Goal: Find specific page/section: Find specific page/section

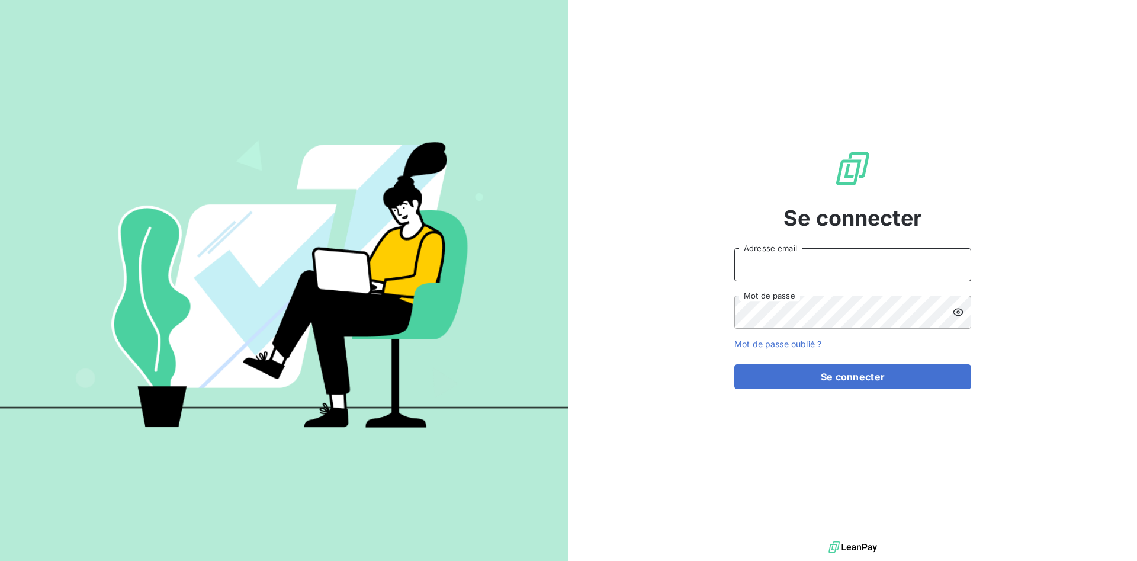
click at [761, 271] on input "Adresse email" at bounding box center [853, 264] width 237 height 33
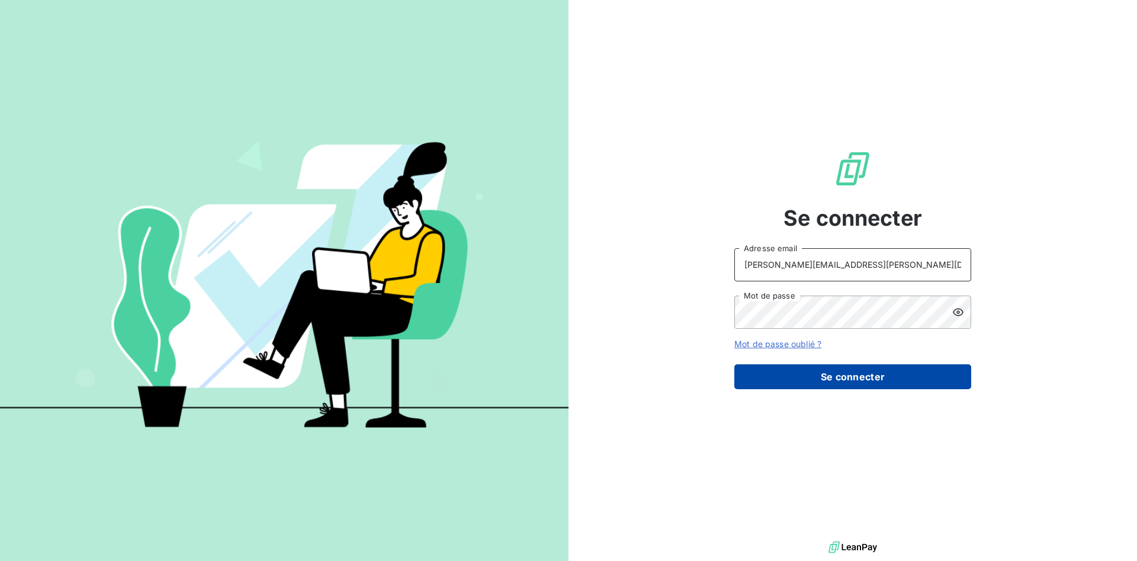
type input "[PERSON_NAME][EMAIL_ADDRESS][PERSON_NAME][DOMAIN_NAME]"
click at [838, 375] on button "Se connecter" at bounding box center [853, 376] width 237 height 25
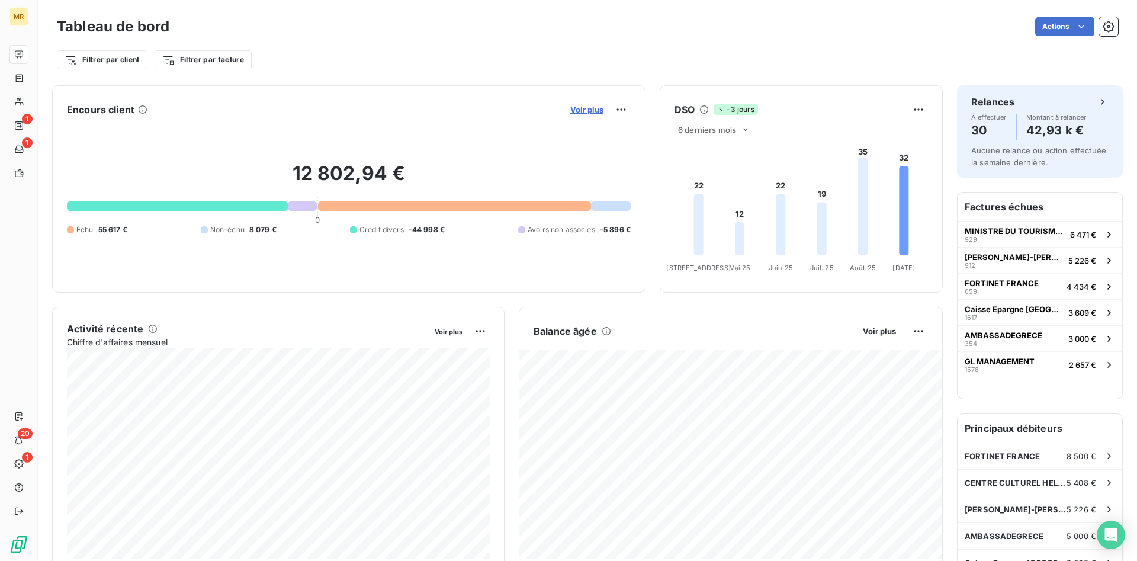
click at [599, 107] on span "Voir plus" at bounding box center [586, 109] width 33 height 9
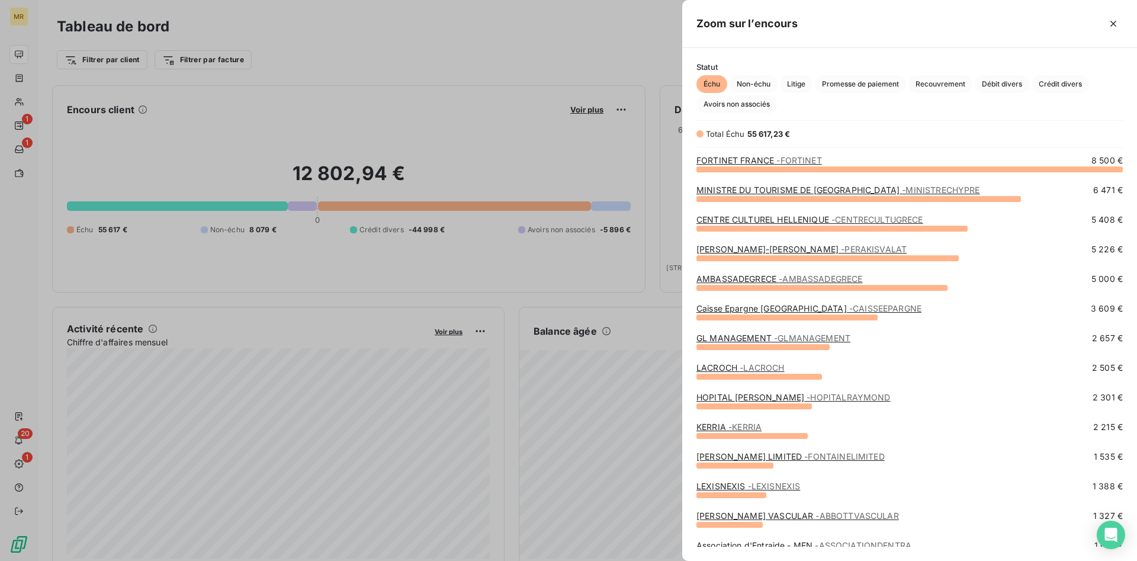
scroll to position [392, 455]
click at [1069, 92] on span "Crédit divers" at bounding box center [1060, 84] width 57 height 18
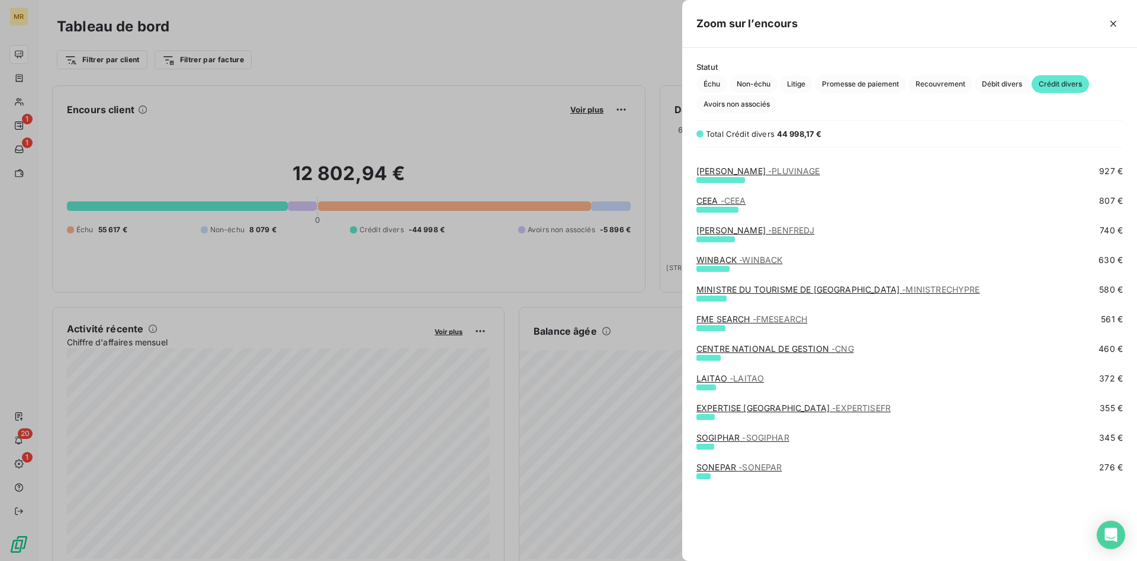
scroll to position [270, 0]
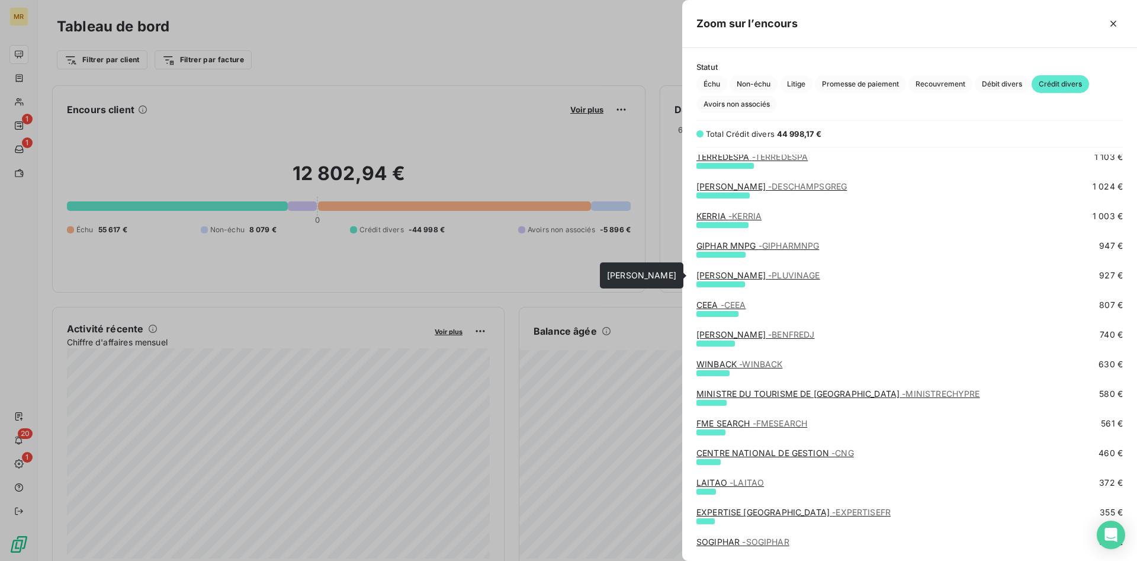
click at [769, 272] on link "[PERSON_NAME]" at bounding box center [759, 275] width 124 height 10
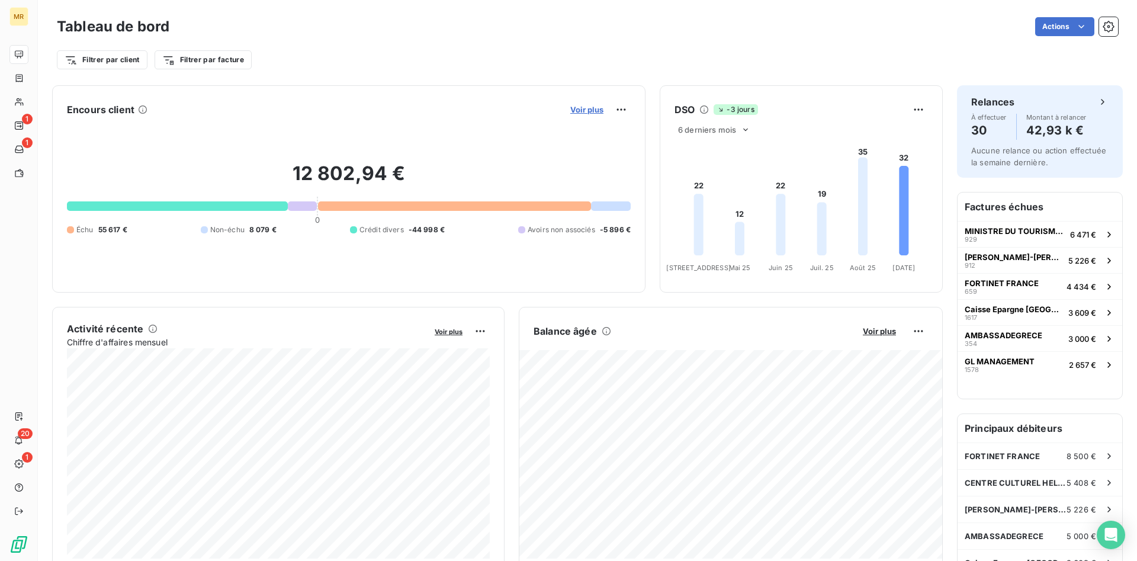
click at [597, 113] on span "Voir plus" at bounding box center [586, 109] width 33 height 9
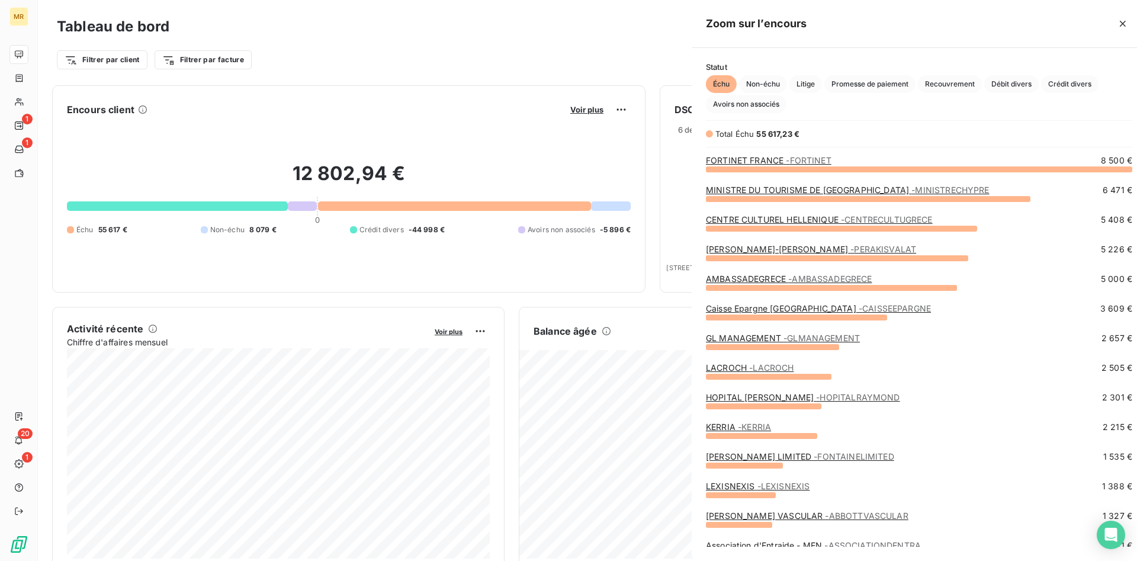
scroll to position [561, 455]
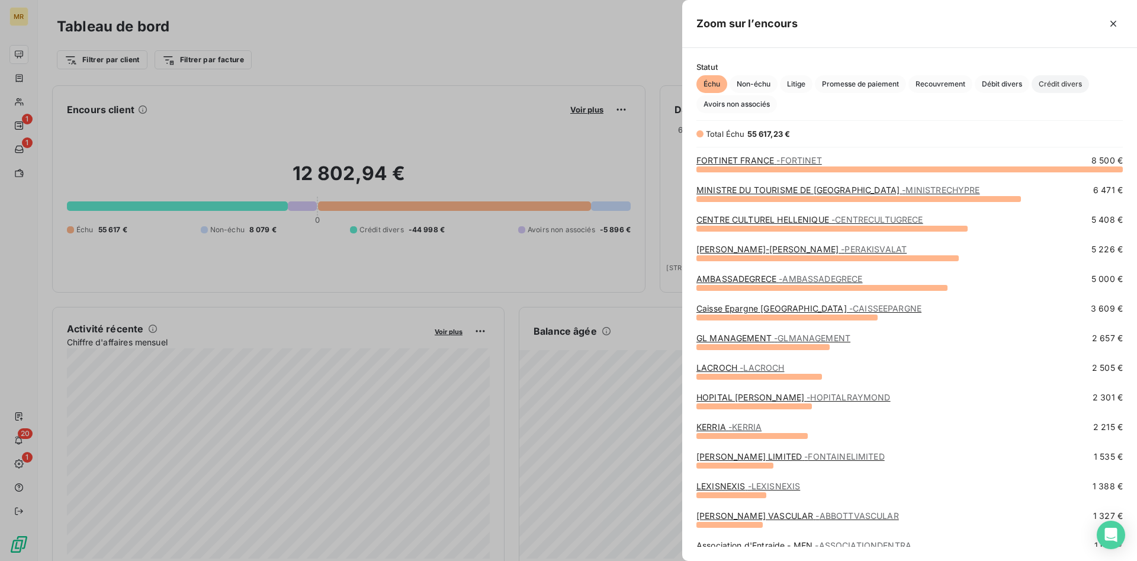
click at [1079, 87] on span "Crédit divers" at bounding box center [1060, 84] width 57 height 18
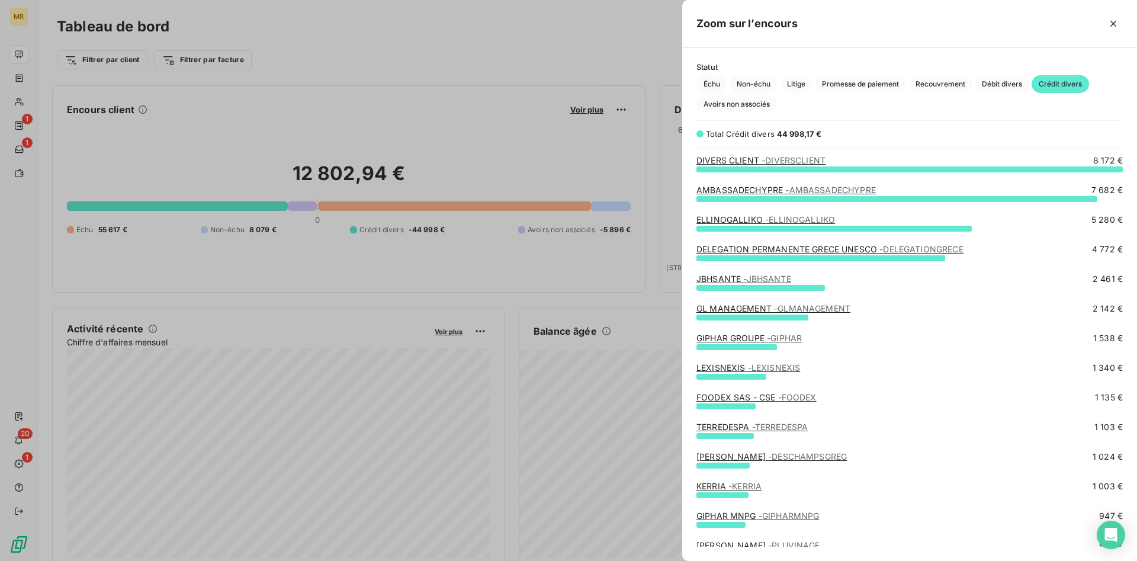
click at [797, 158] on span "- DIVERSCLIENT" at bounding box center [794, 160] width 64 height 10
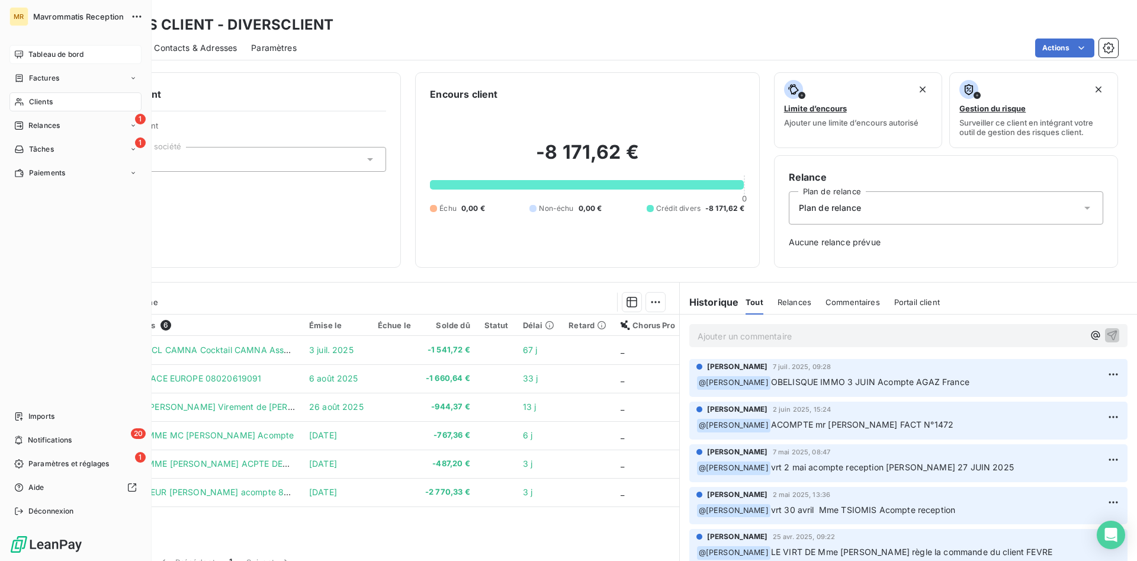
click at [70, 53] on span "Tableau de bord" at bounding box center [55, 54] width 55 height 11
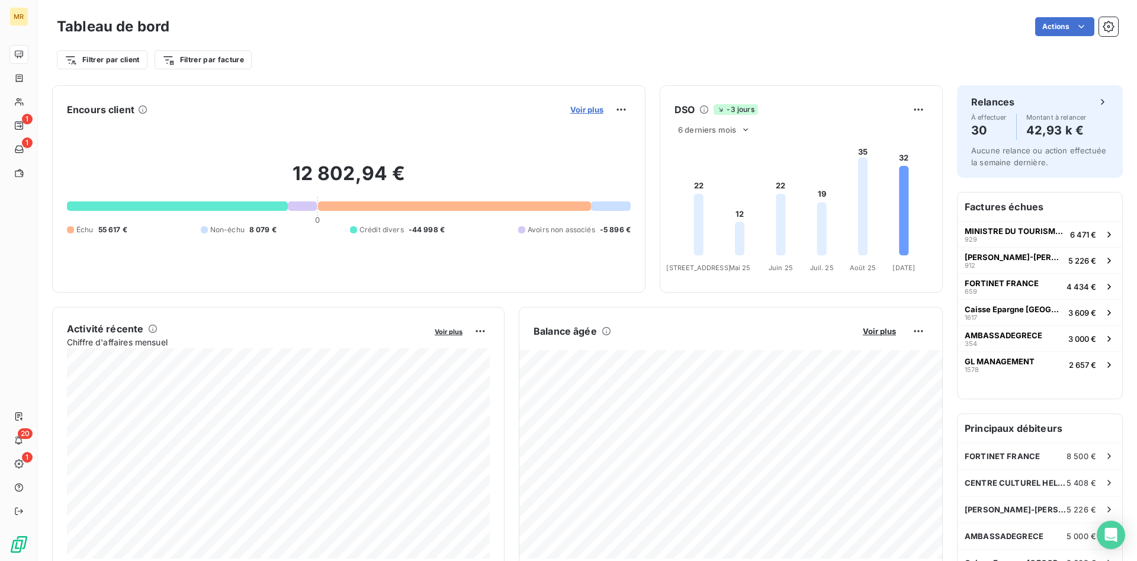
click at [604, 109] on span "Voir plus" at bounding box center [586, 109] width 33 height 9
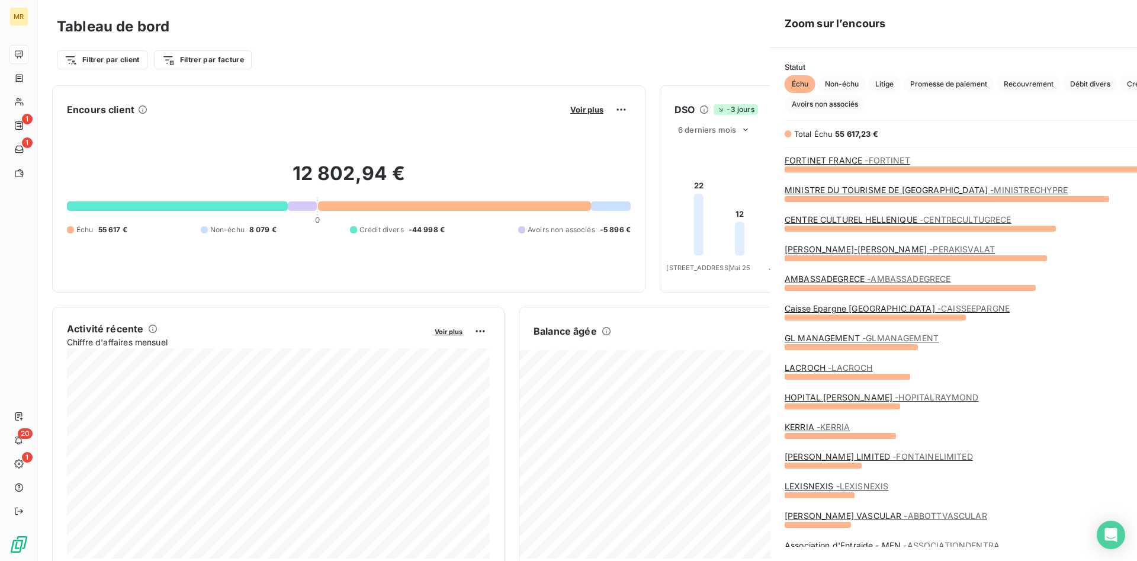
scroll to position [561, 455]
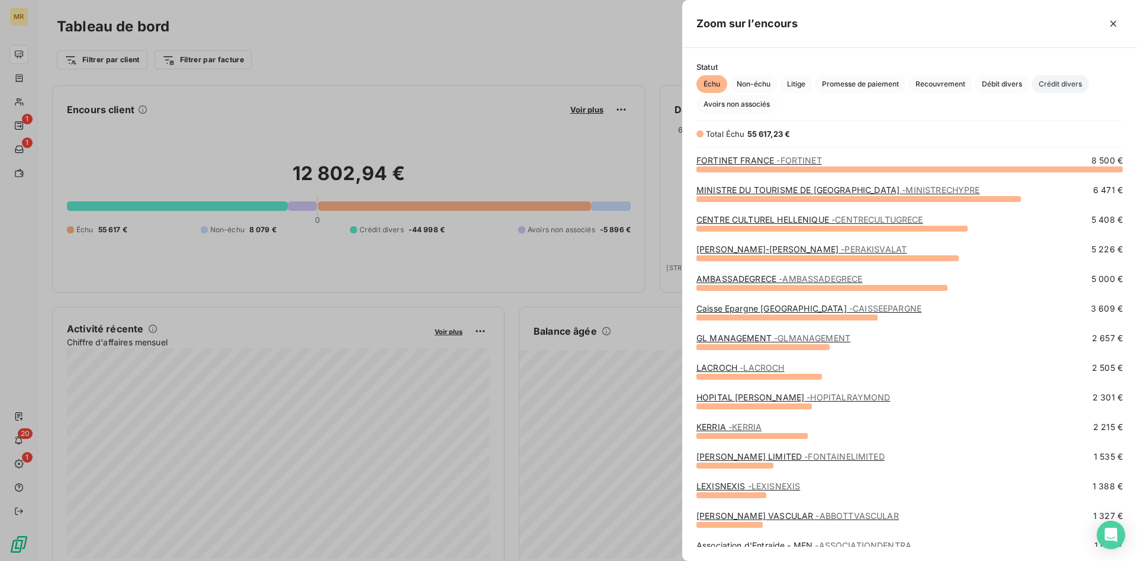
click at [1065, 79] on span "Crédit divers" at bounding box center [1060, 84] width 57 height 18
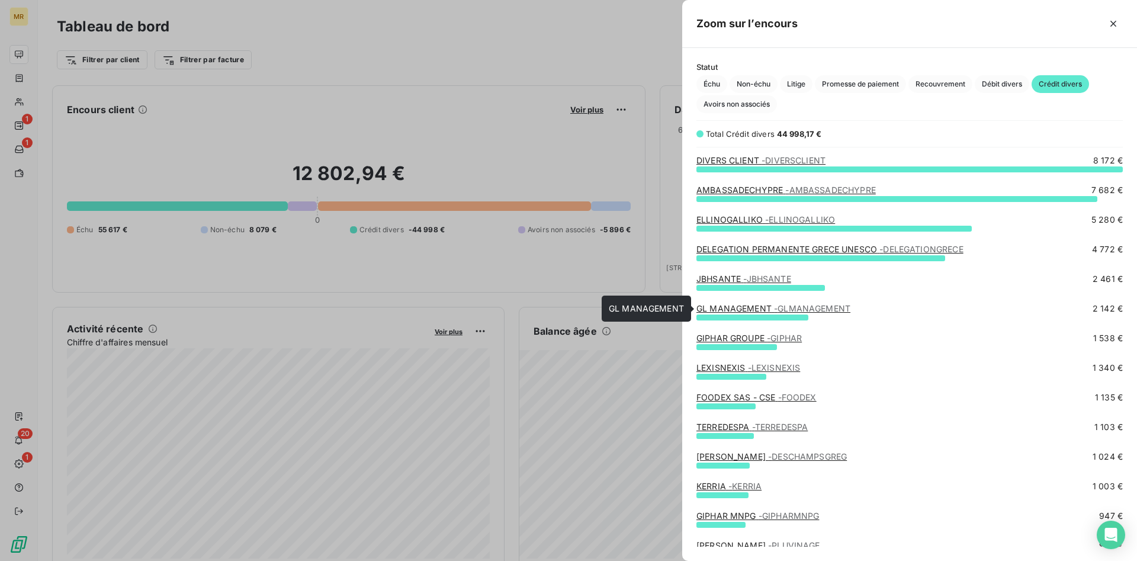
click at [755, 309] on link "GL MANAGEMENT - GLMANAGEMENT" at bounding box center [774, 308] width 154 height 10
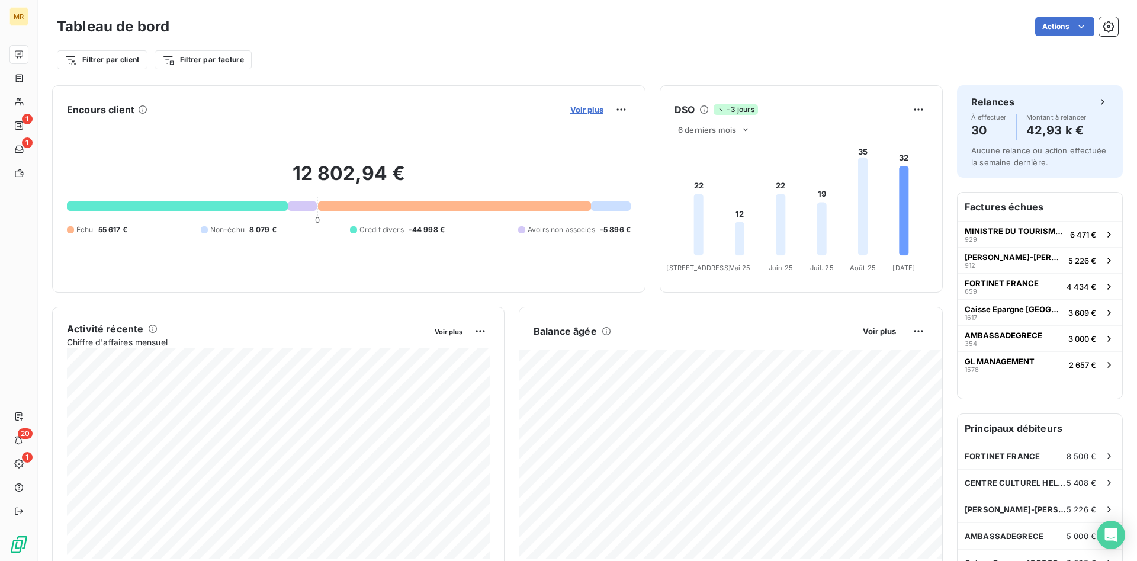
click at [596, 105] on span "Voir plus" at bounding box center [586, 109] width 33 height 9
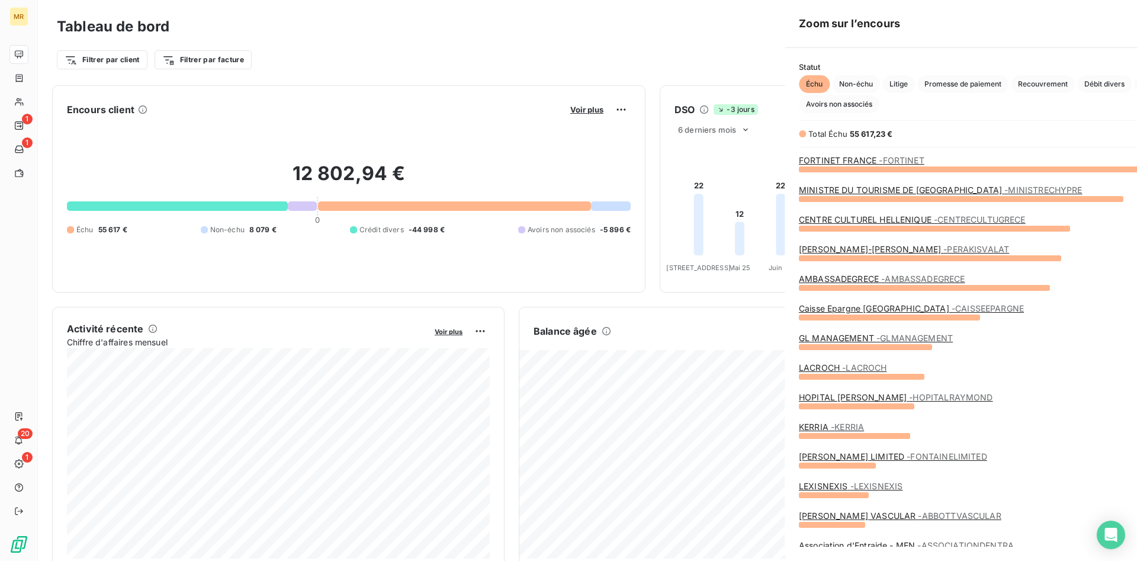
scroll to position [561, 455]
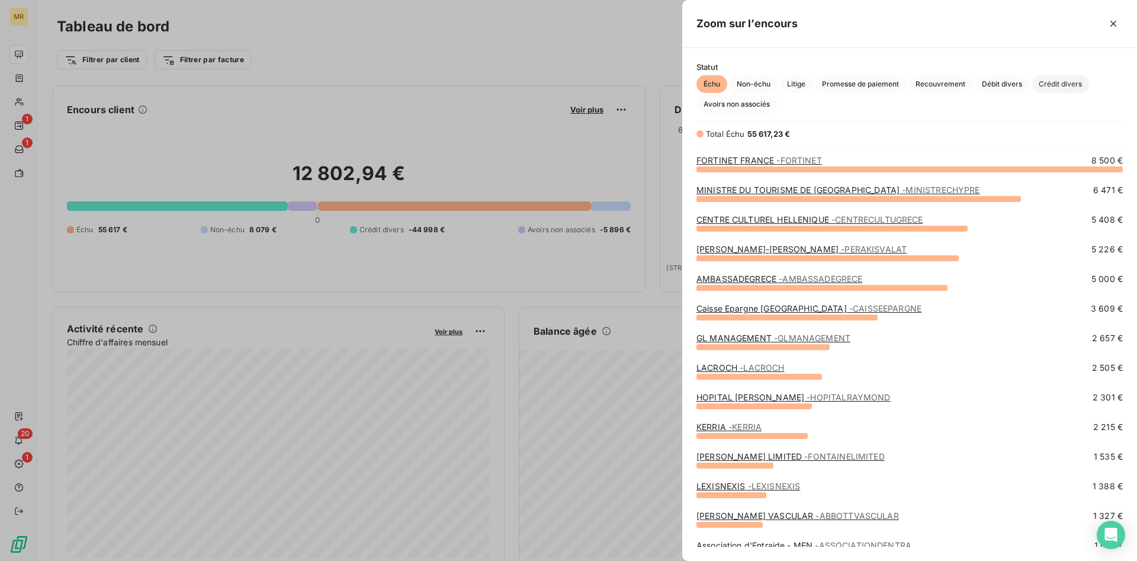
click at [1063, 78] on span "Crédit divers" at bounding box center [1060, 84] width 57 height 18
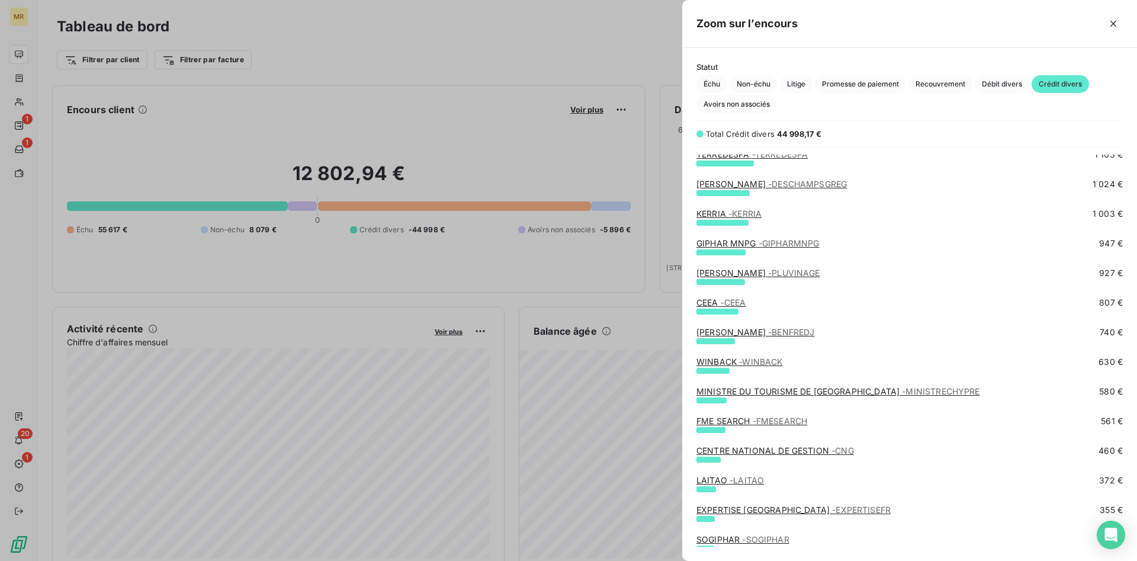
scroll to position [302, 0]
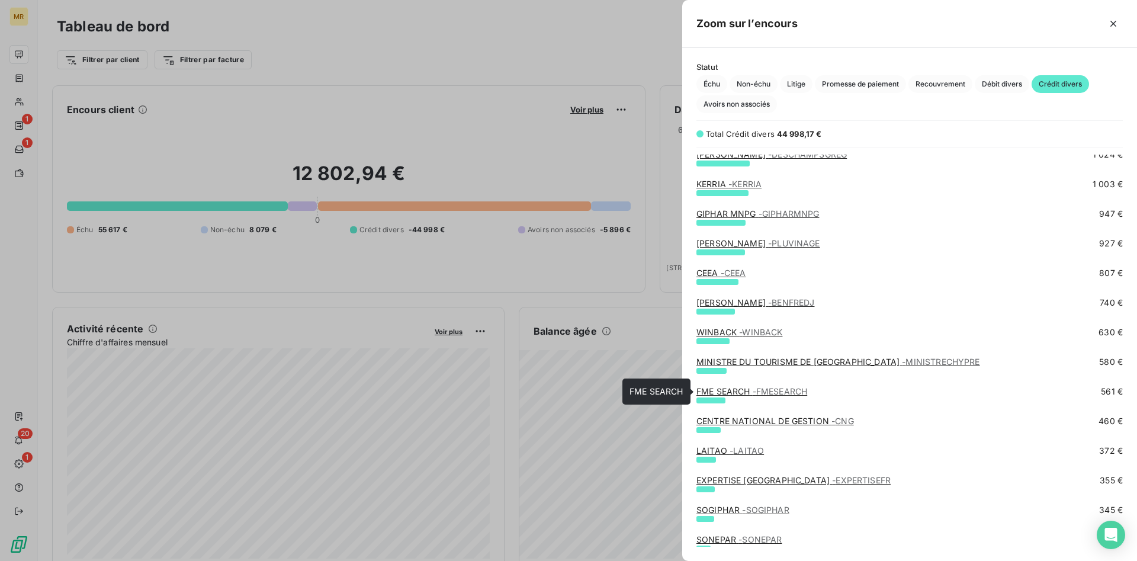
click at [766, 392] on span "- FMESEARCH" at bounding box center [780, 391] width 55 height 10
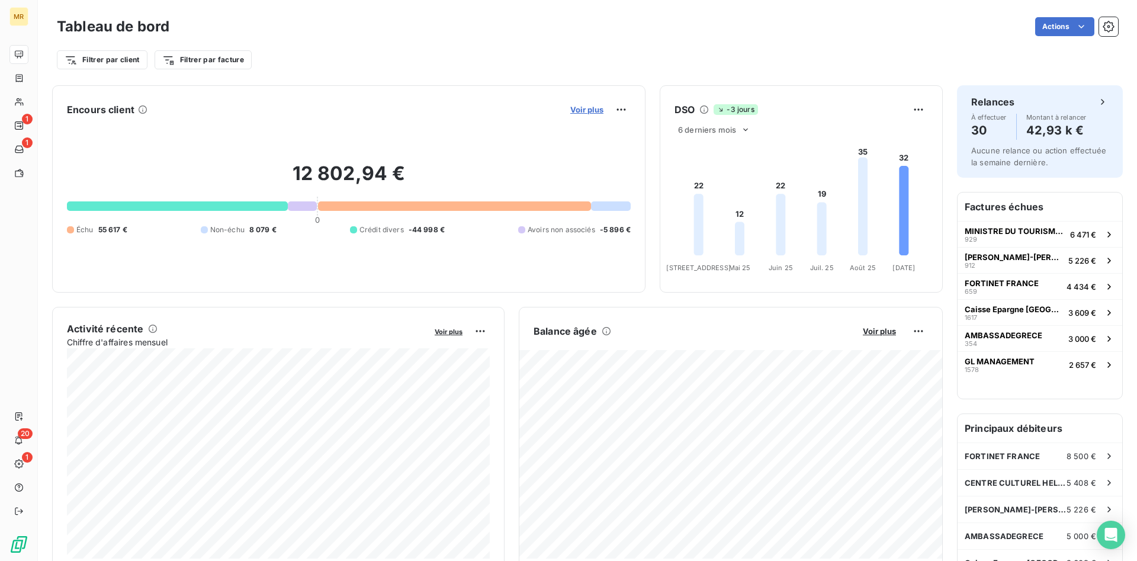
click at [601, 110] on span "Voir plus" at bounding box center [586, 109] width 33 height 9
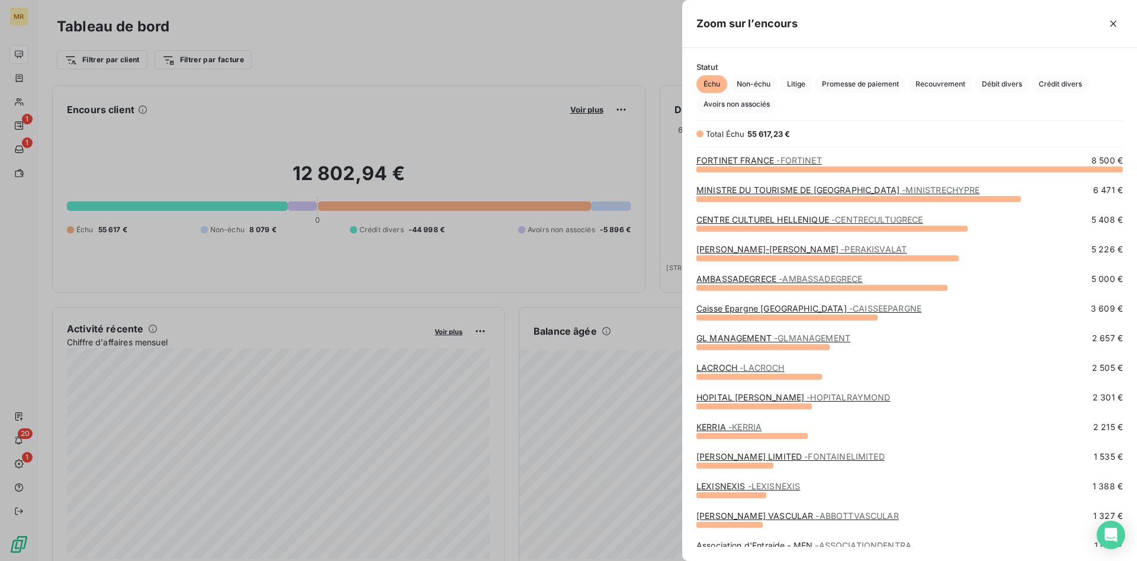
scroll to position [242, 0]
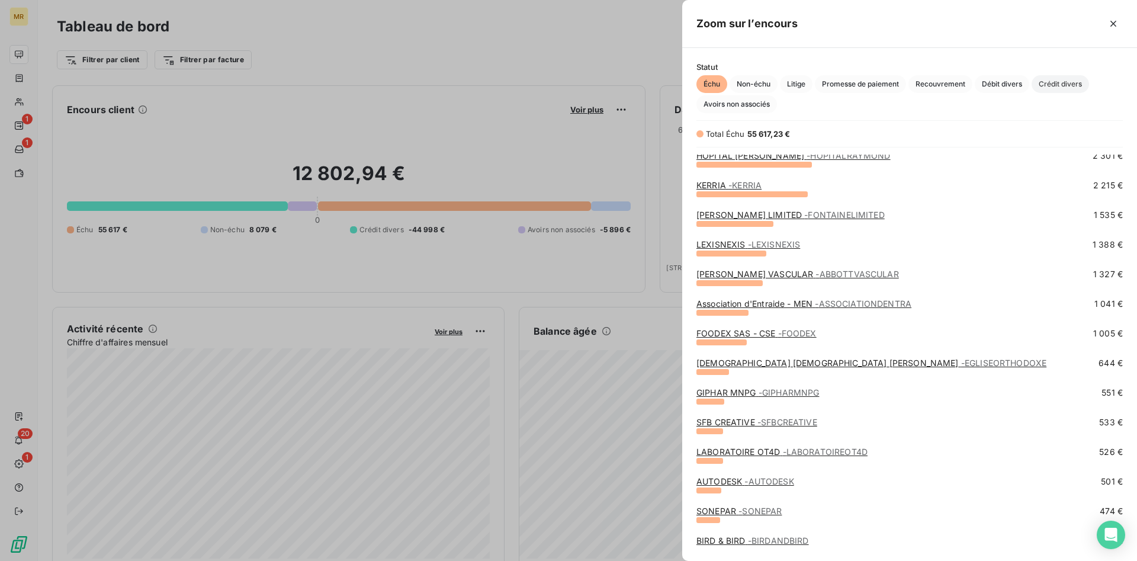
click at [1067, 90] on span "Crédit divers" at bounding box center [1060, 84] width 57 height 18
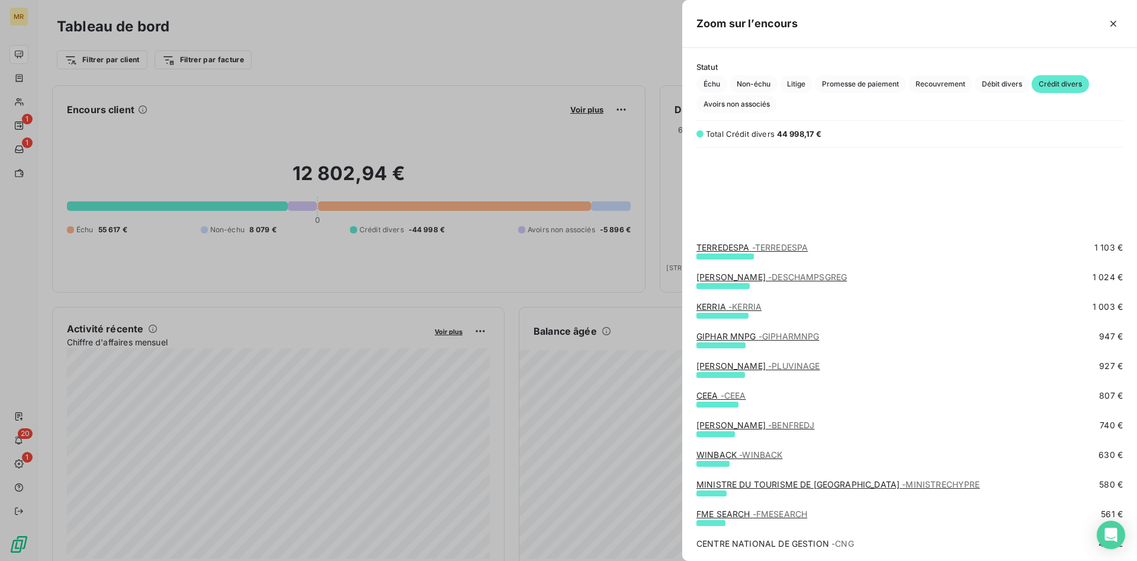
scroll to position [302, 0]
